Goal: Transaction & Acquisition: Purchase product/service

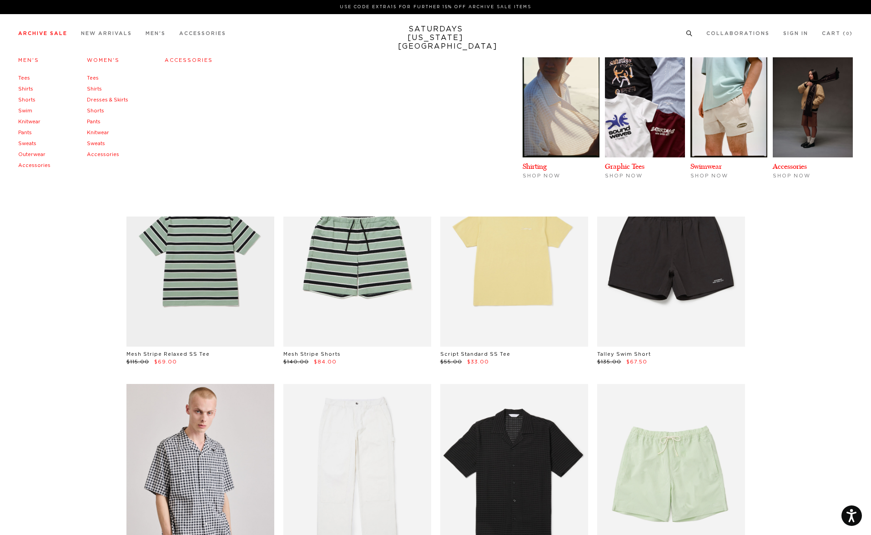
click at [95, 111] on link "Shorts" at bounding box center [95, 110] width 17 height 5
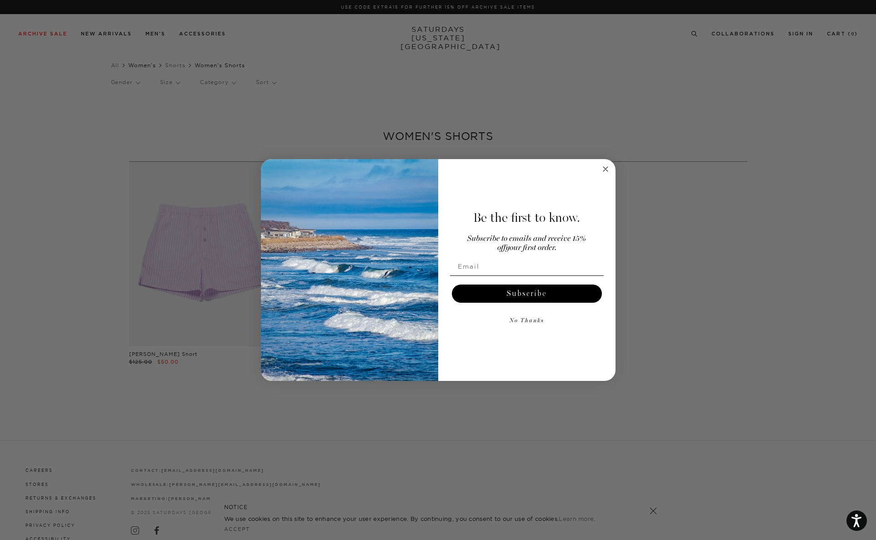
click at [137, 66] on div "Close dialog Be the first to know. Subscribe to emails and receive 15% off your…" at bounding box center [438, 270] width 876 height 540
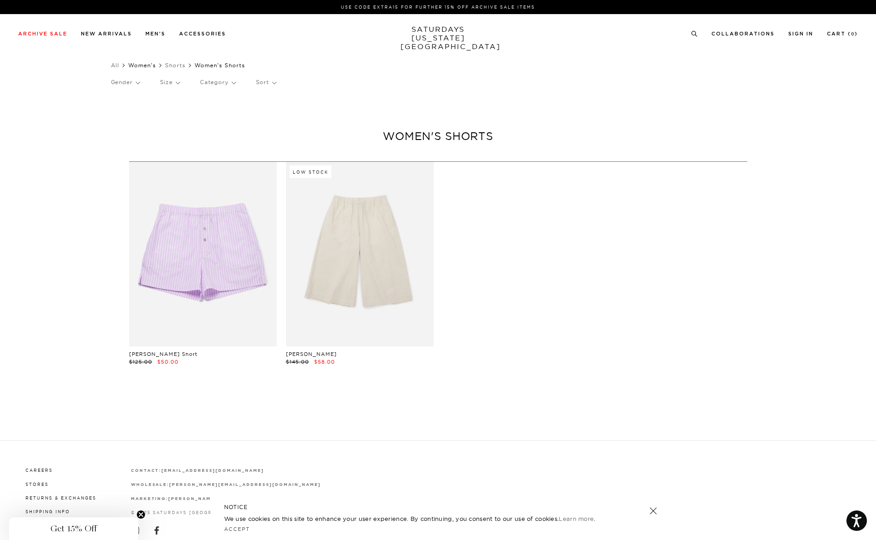
click at [141, 66] on link "Women's" at bounding box center [142, 65] width 28 height 7
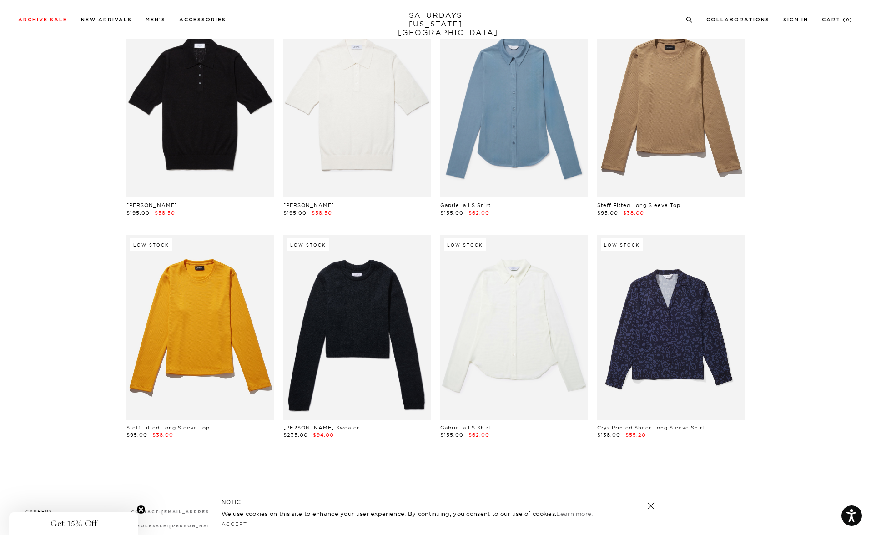
scroll to position [1971, 0]
